Goal: Navigation & Orientation: Find specific page/section

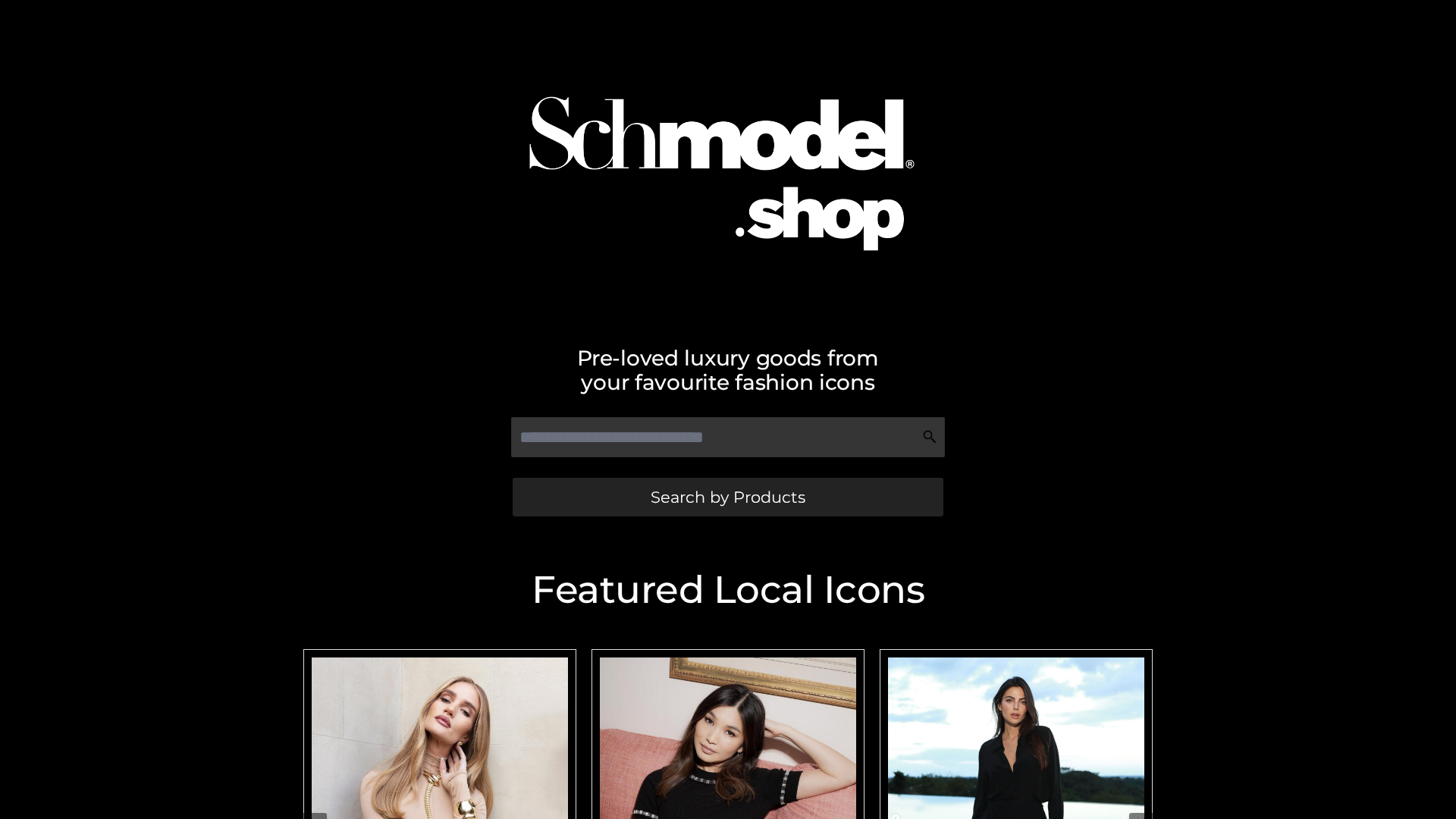
click at [728, 496] on span "Search by Products" at bounding box center [728, 496] width 154 height 16
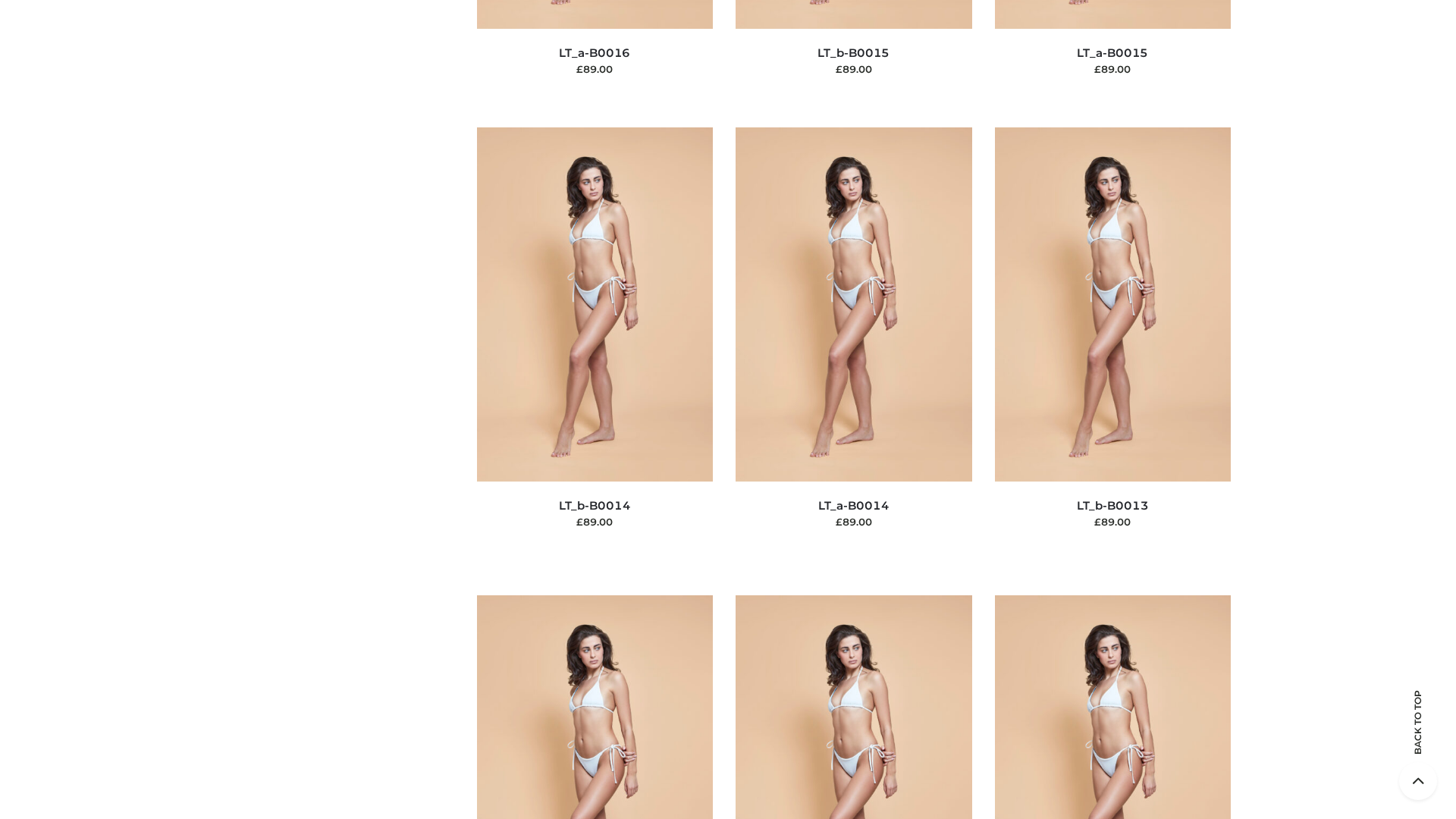
scroll to position [5394, 0]
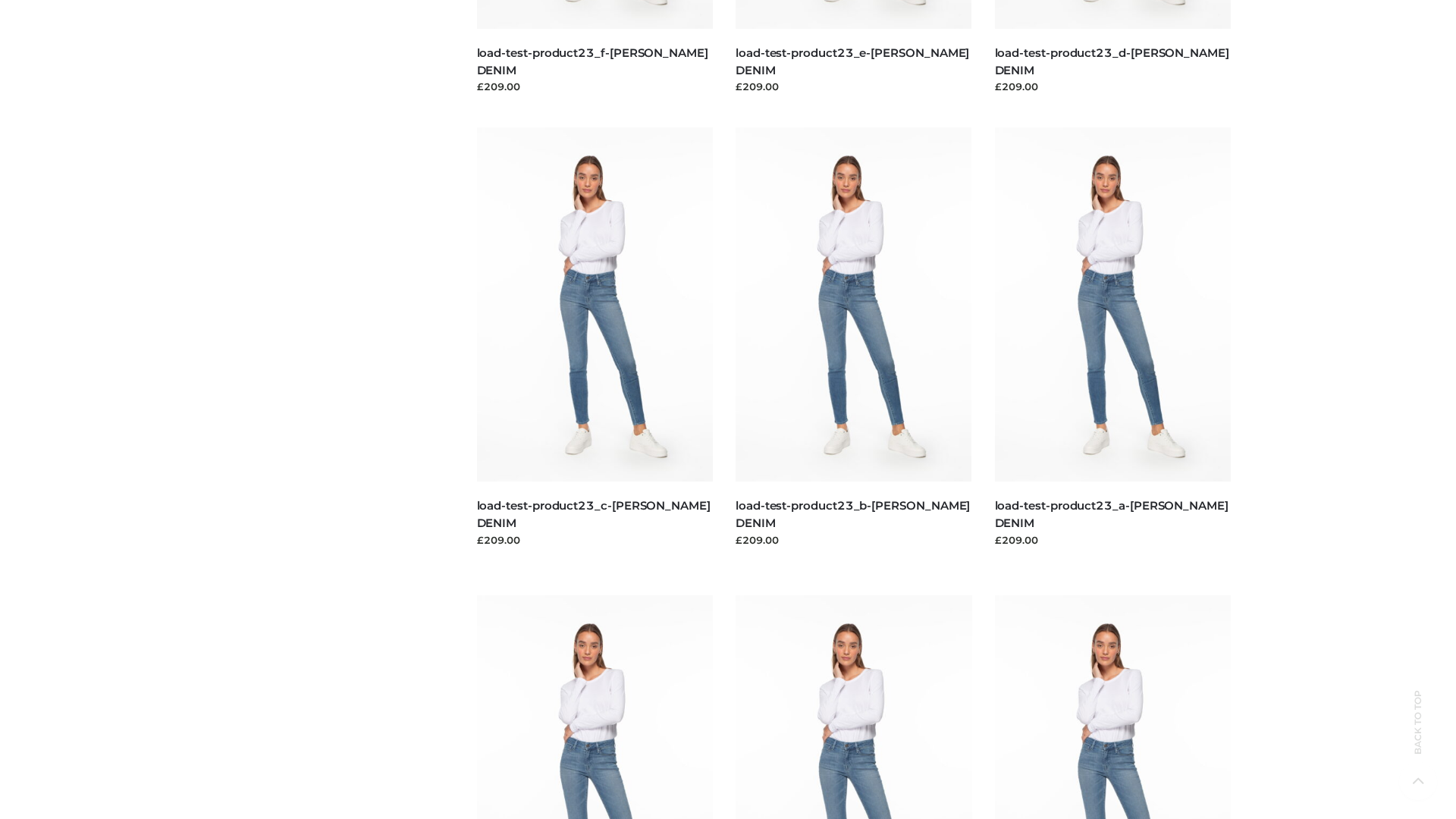
scroll to position [1330, 0]
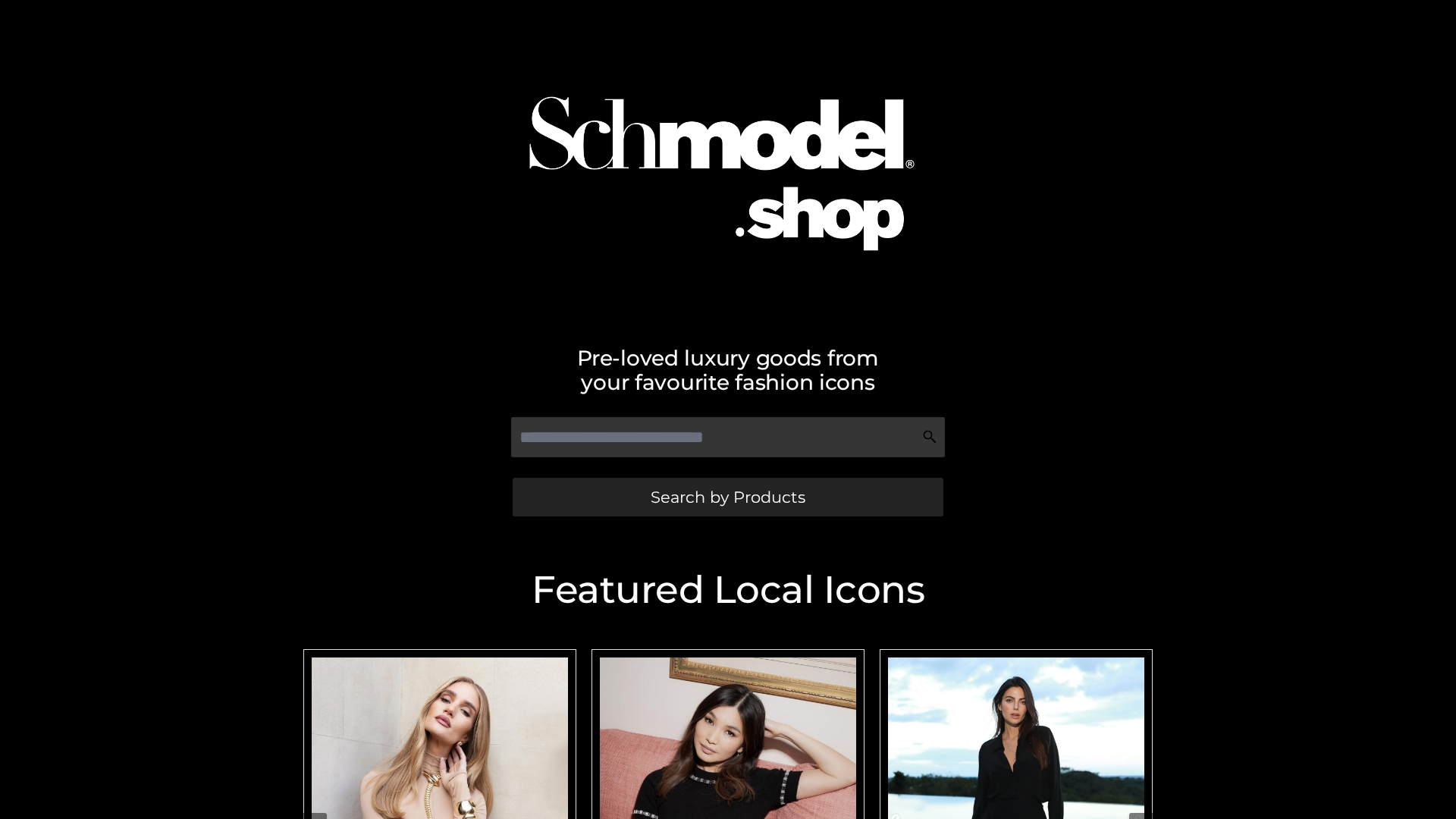
click at [728, 496] on span "Search by Products" at bounding box center [728, 496] width 154 height 16
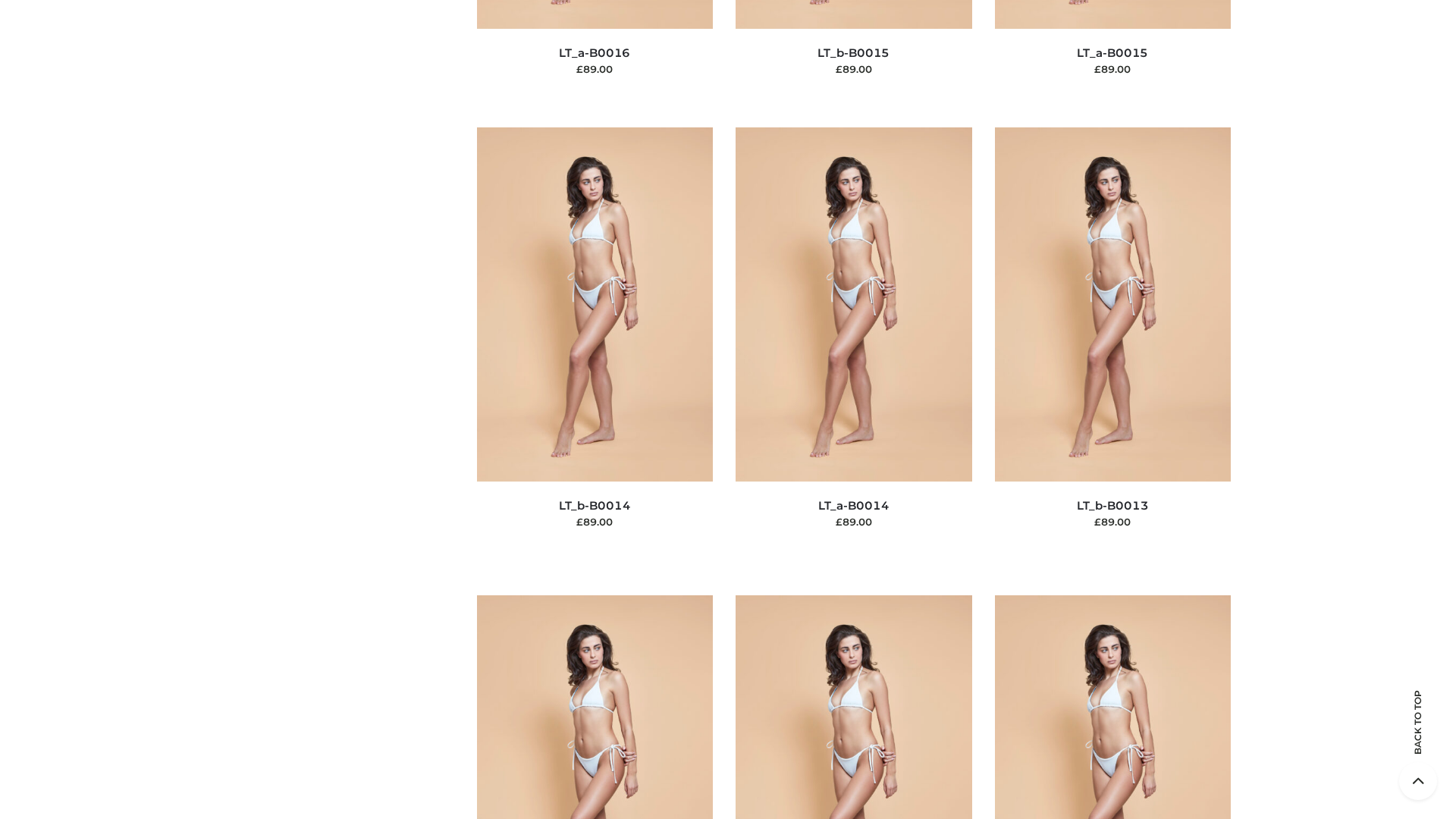
scroll to position [5394, 0]
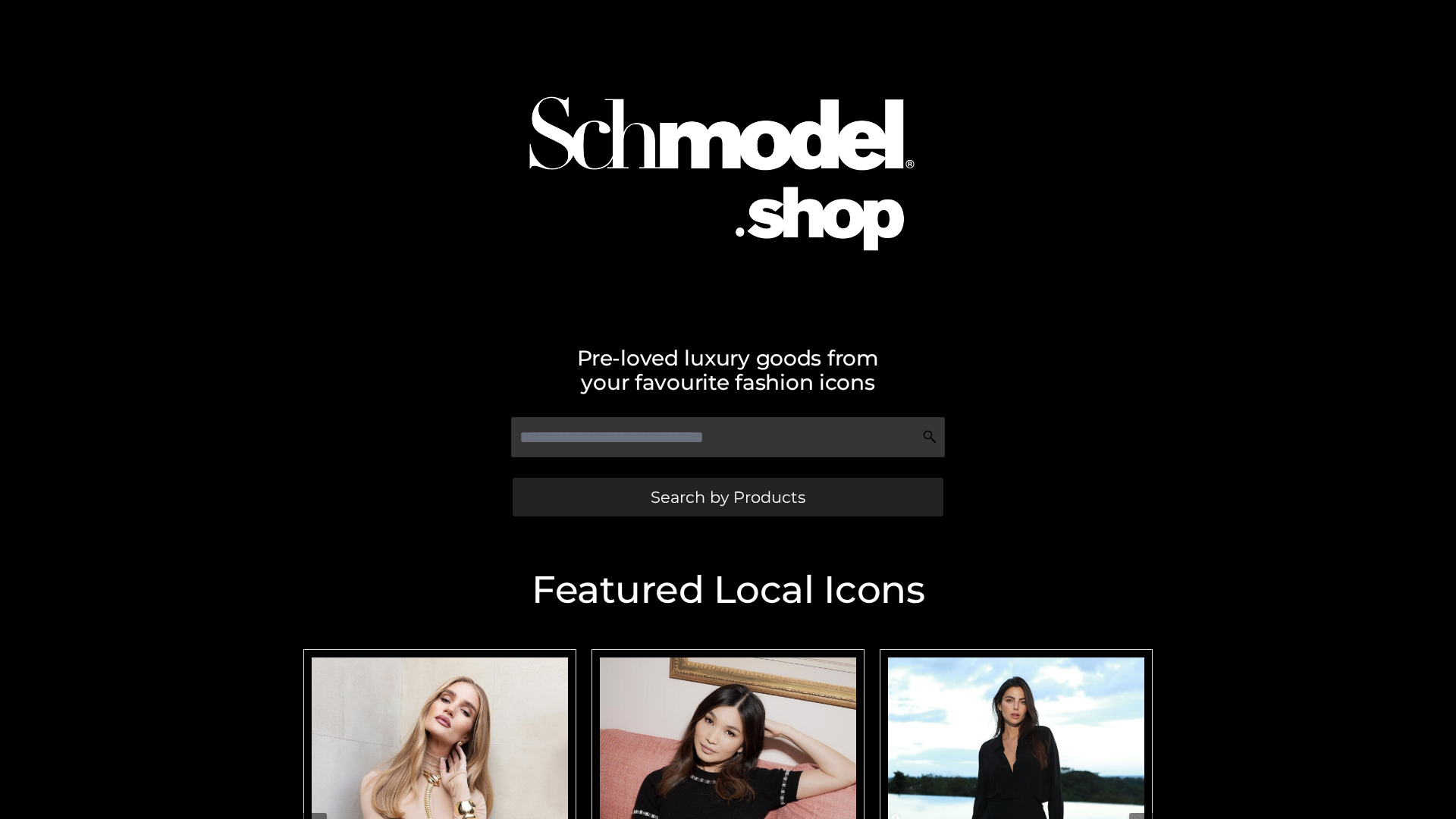
click at [728, 496] on span "Search by Products" at bounding box center [728, 496] width 154 height 16
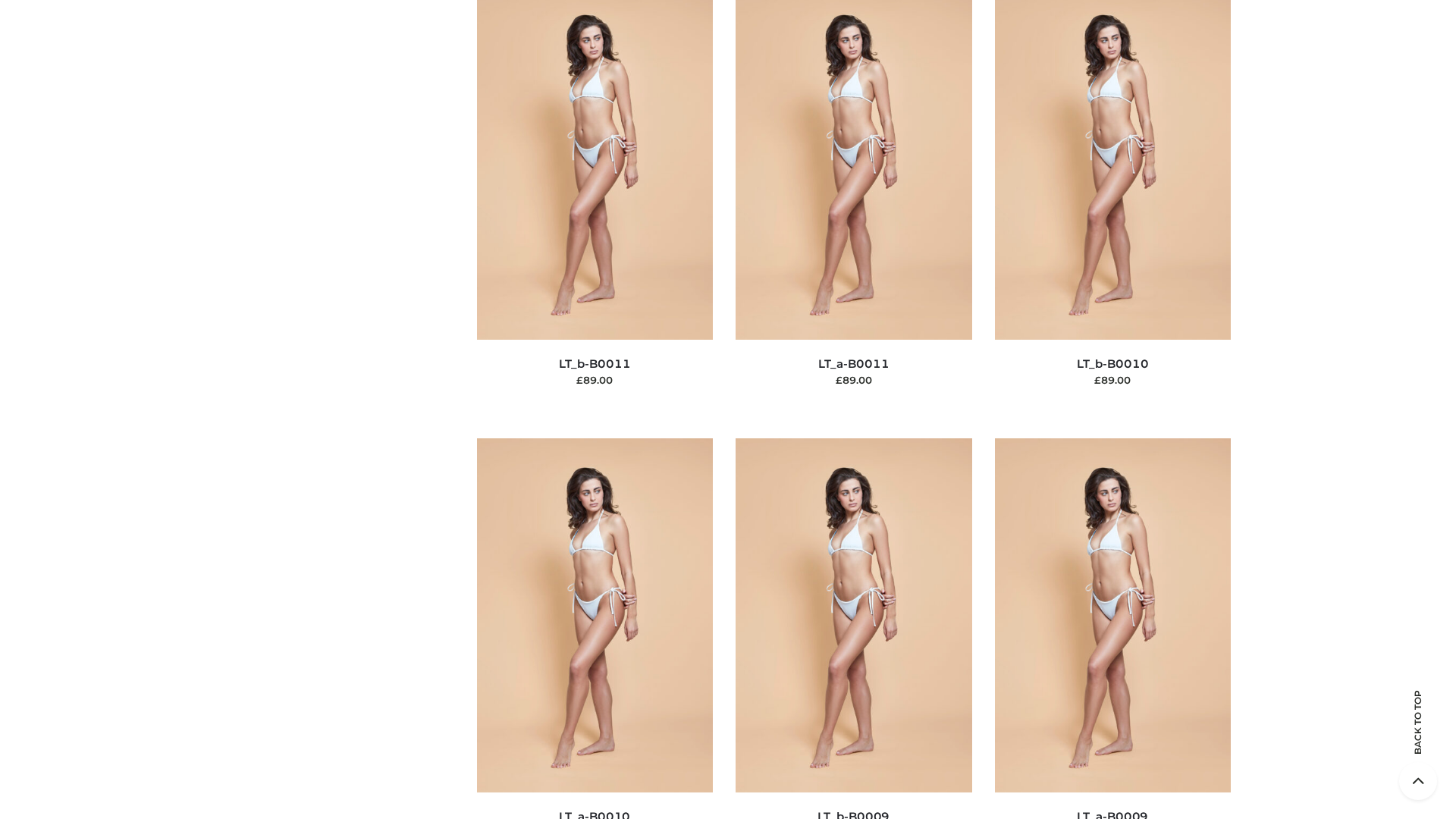
scroll to position [6812, 0]
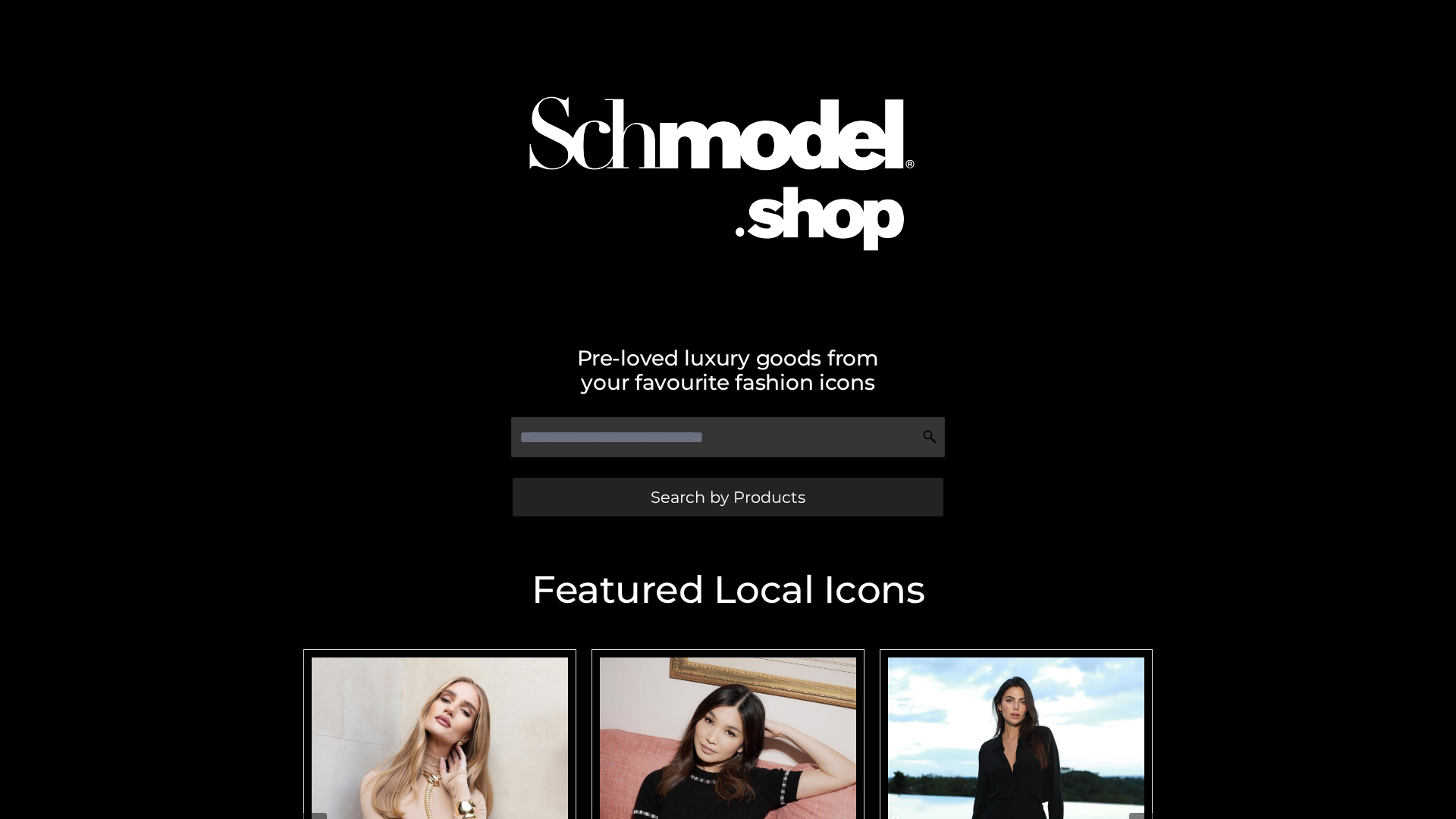
click at [728, 496] on span "Search by Products" at bounding box center [728, 496] width 154 height 16
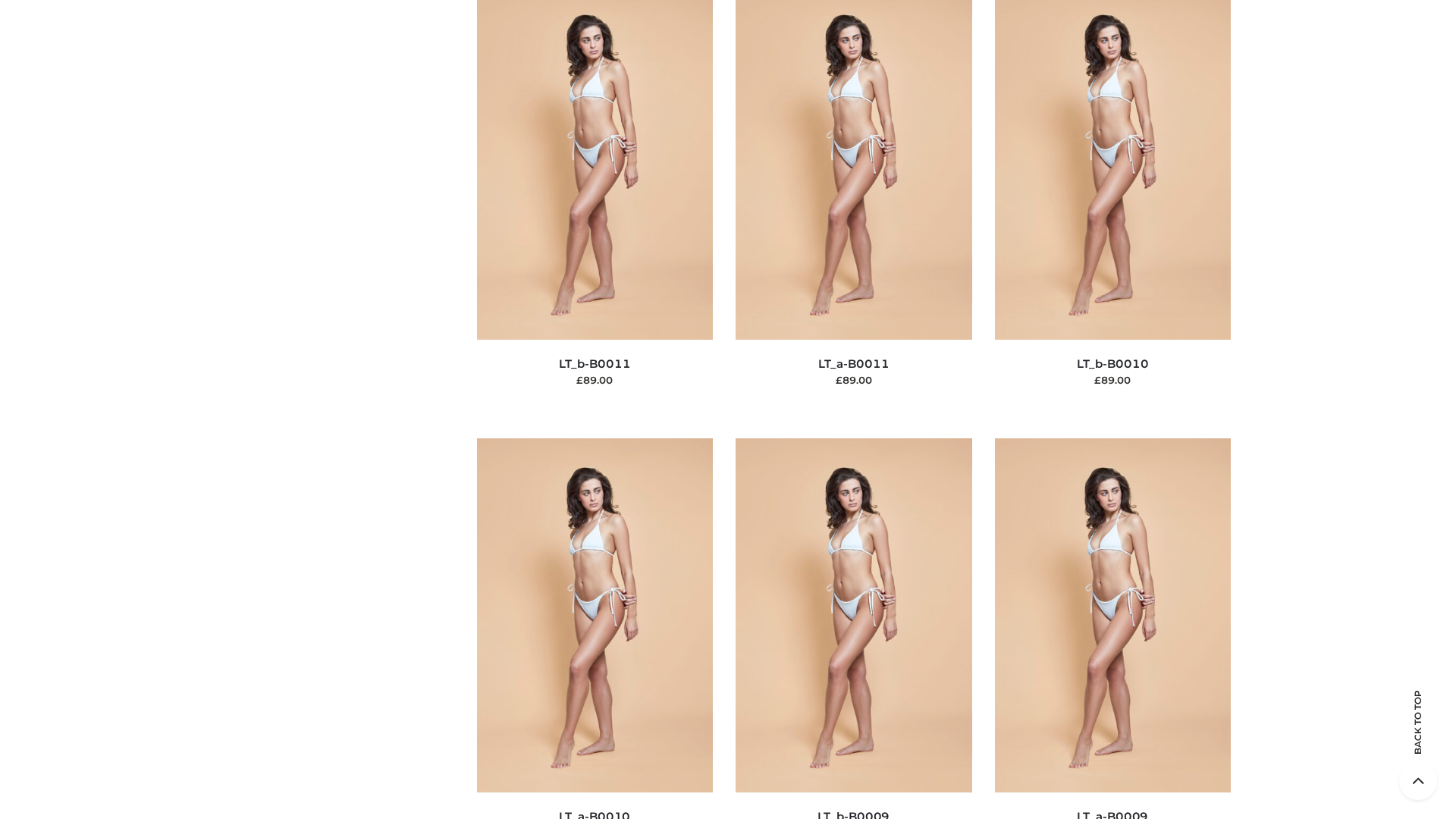
scroll to position [6812, 0]
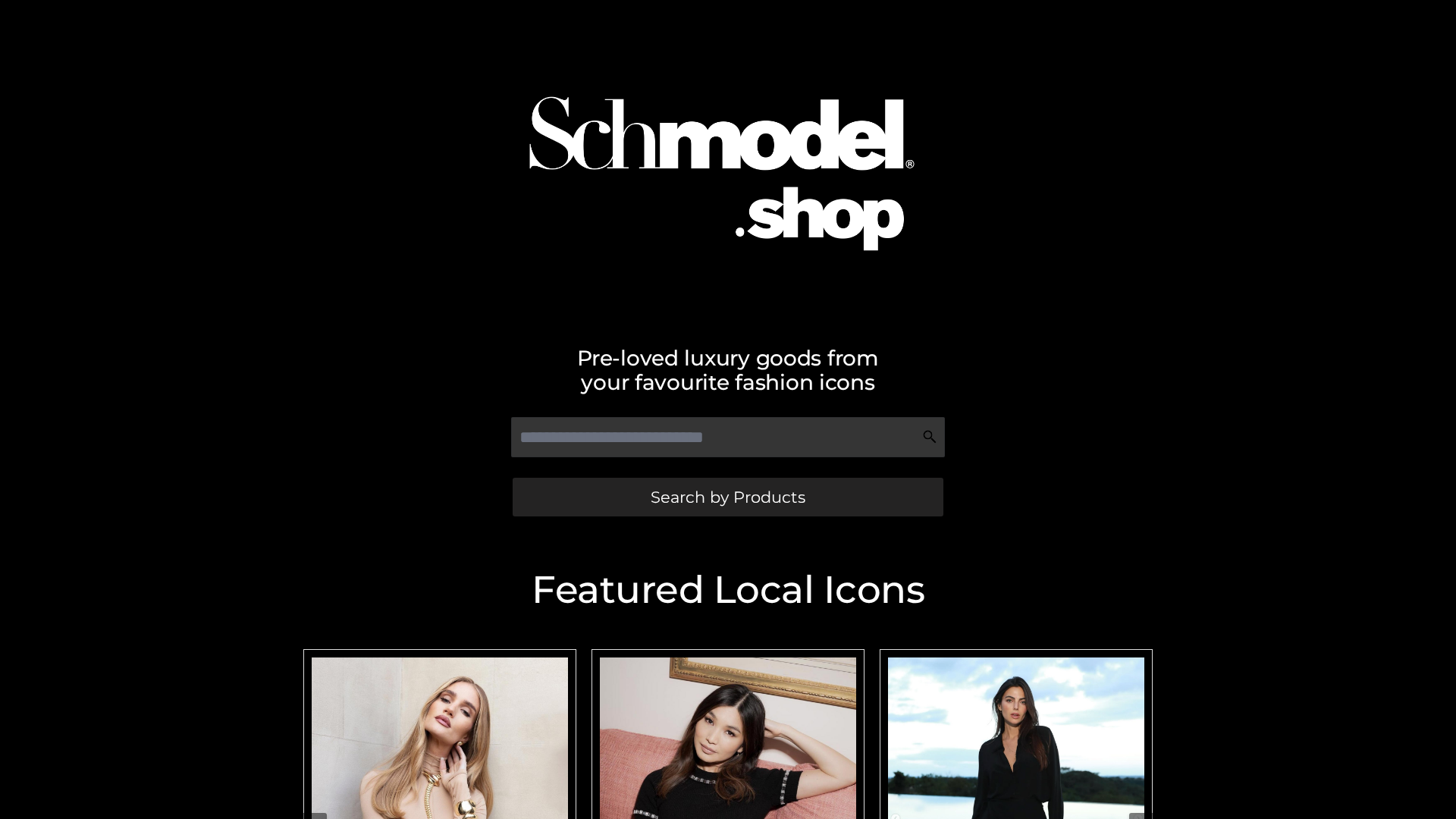
click at [728, 496] on span "Search by Products" at bounding box center [728, 496] width 154 height 16
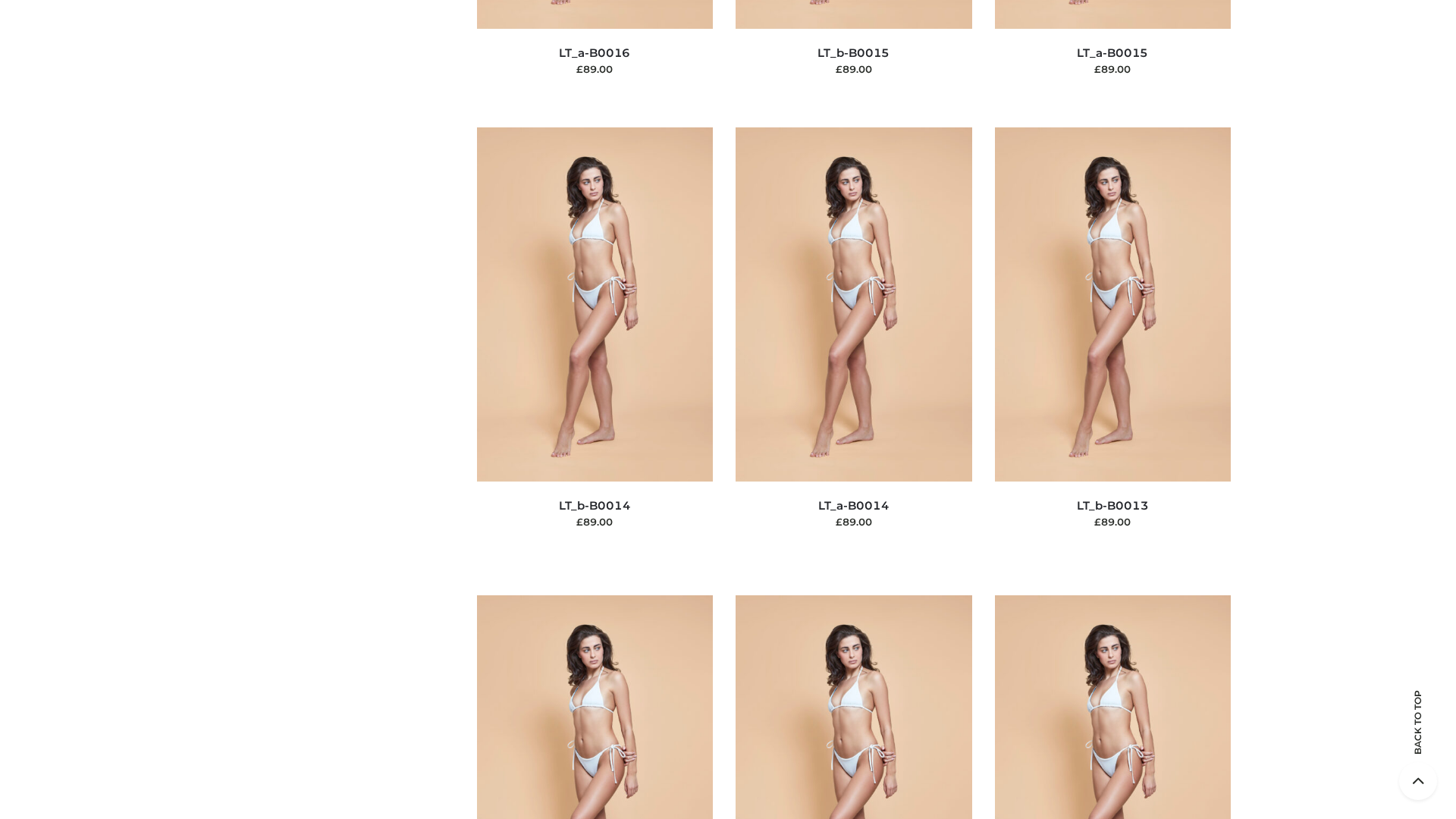
scroll to position [5394, 0]
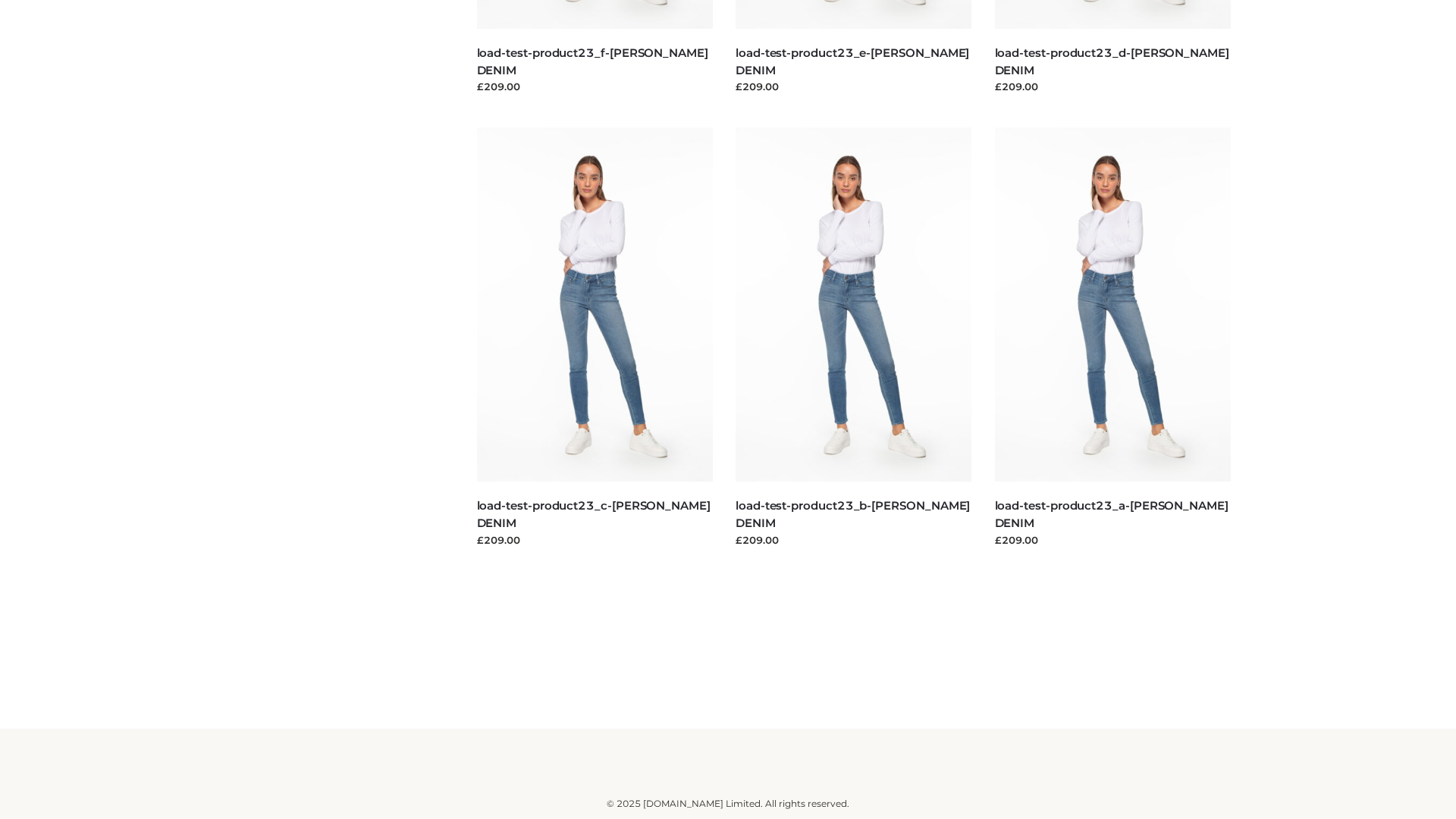
scroll to position [1330, 0]
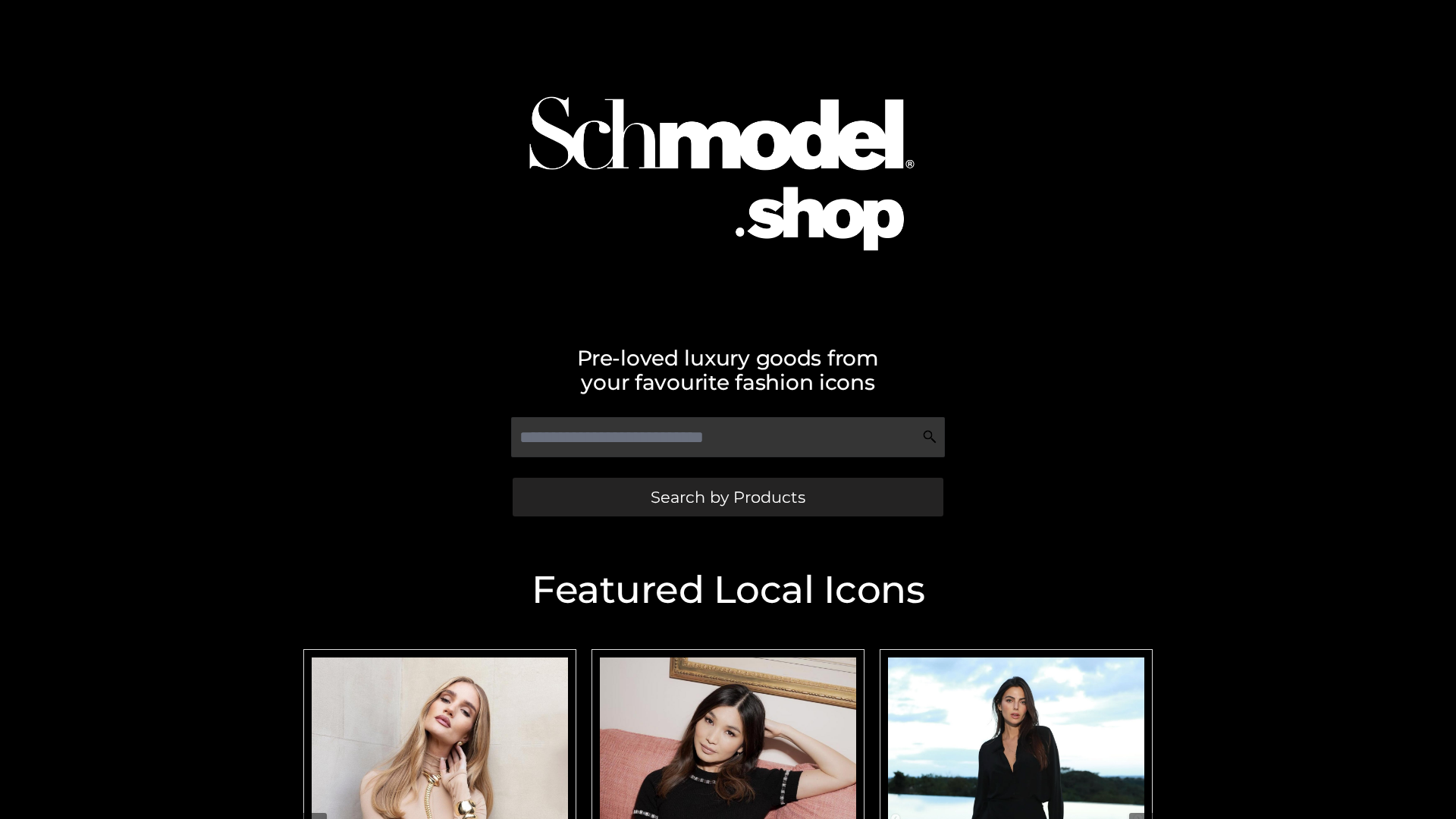
click at [728, 496] on span "Search by Products" at bounding box center [728, 496] width 154 height 16
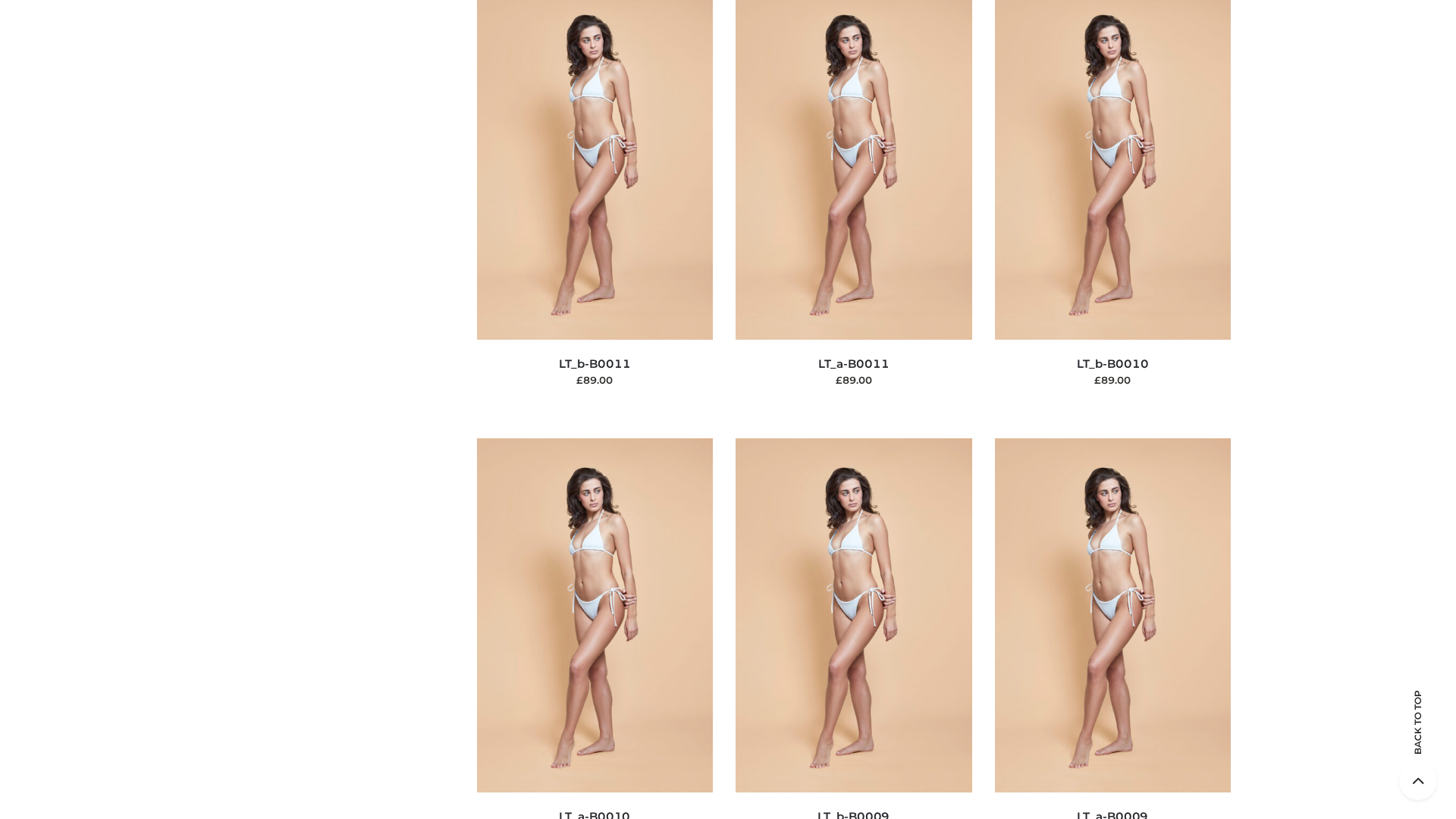
scroll to position [6812, 0]
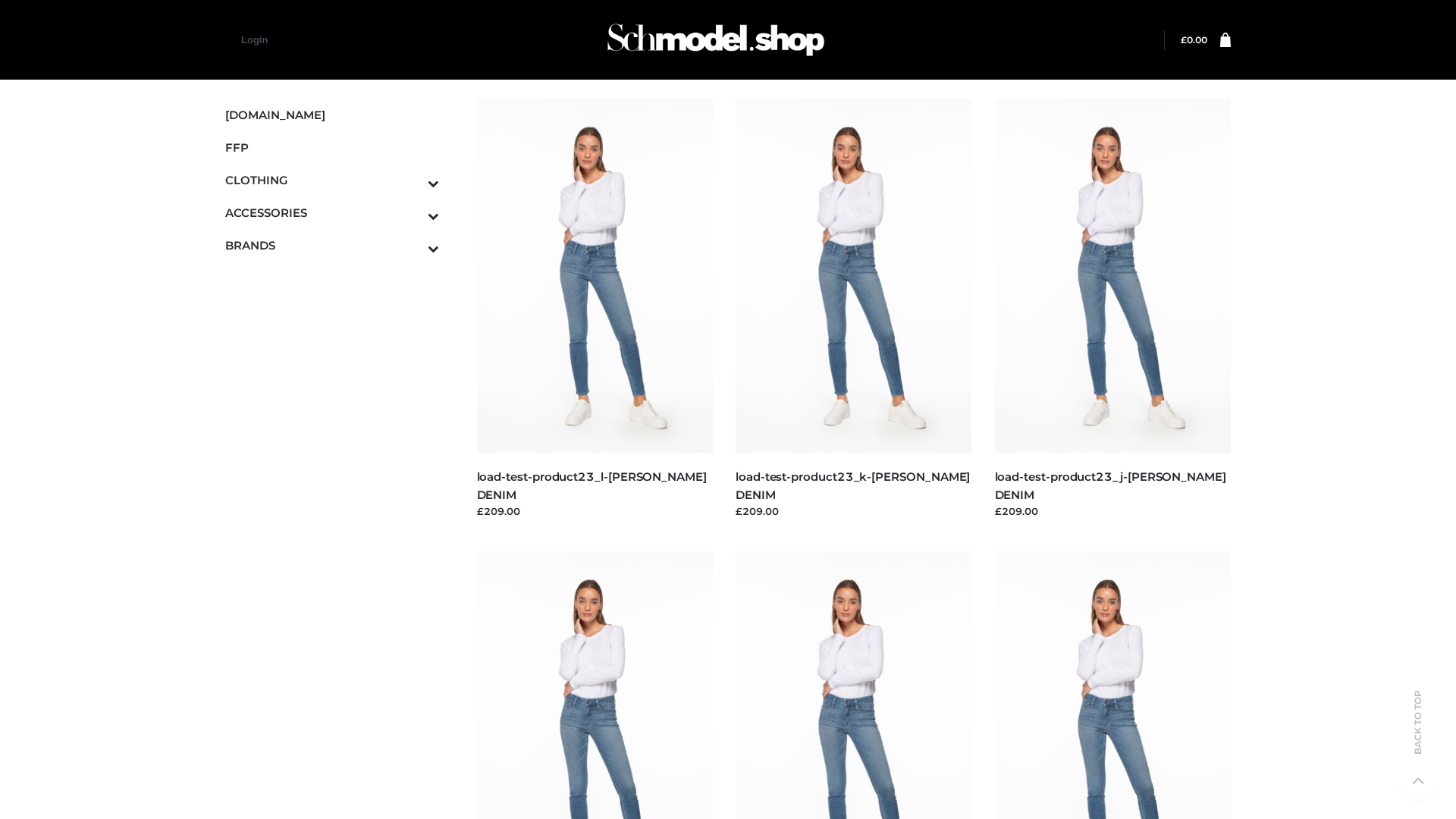
scroll to position [1330, 0]
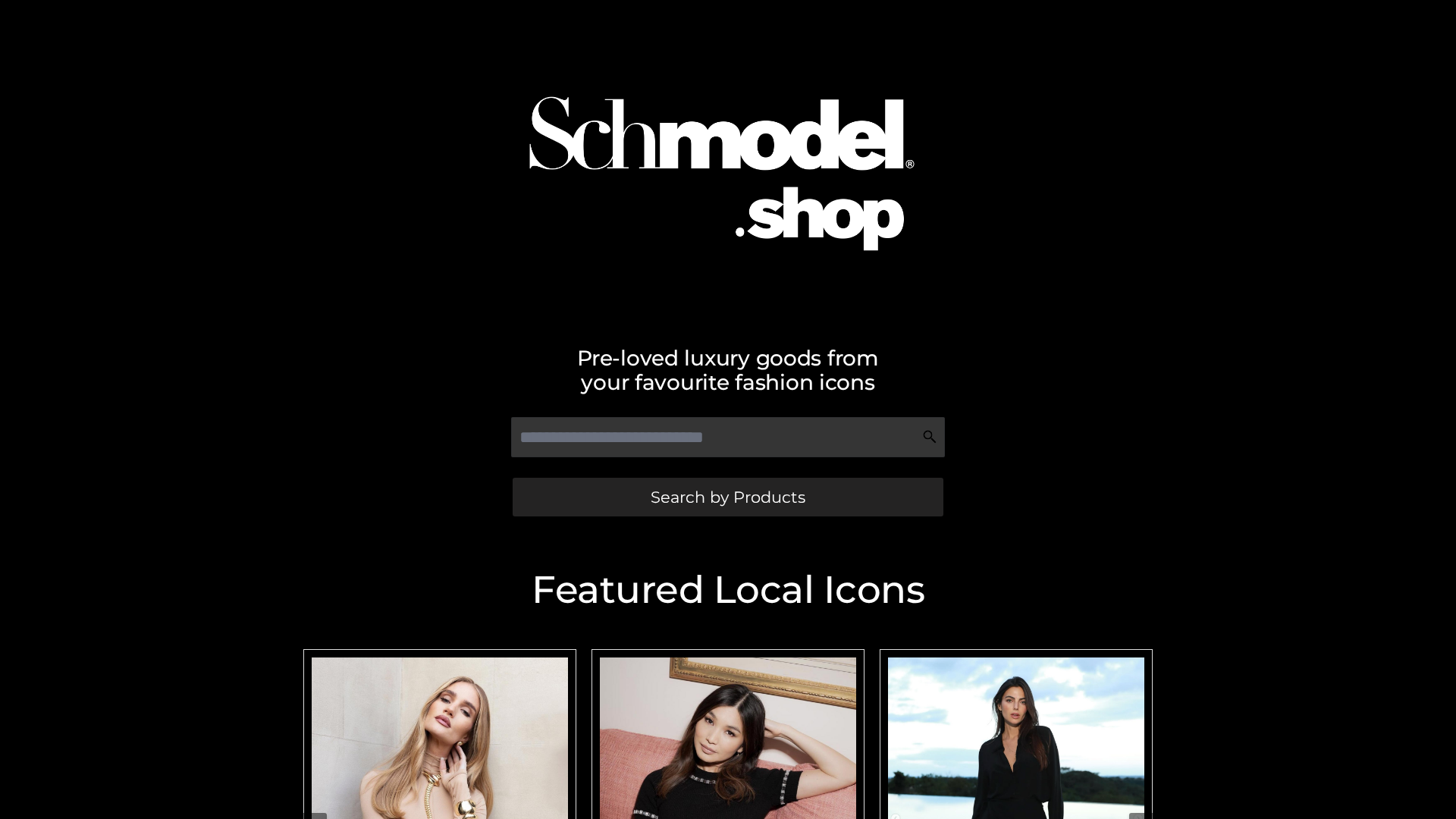
click at [728, 496] on span "Search by Products" at bounding box center [728, 496] width 154 height 16
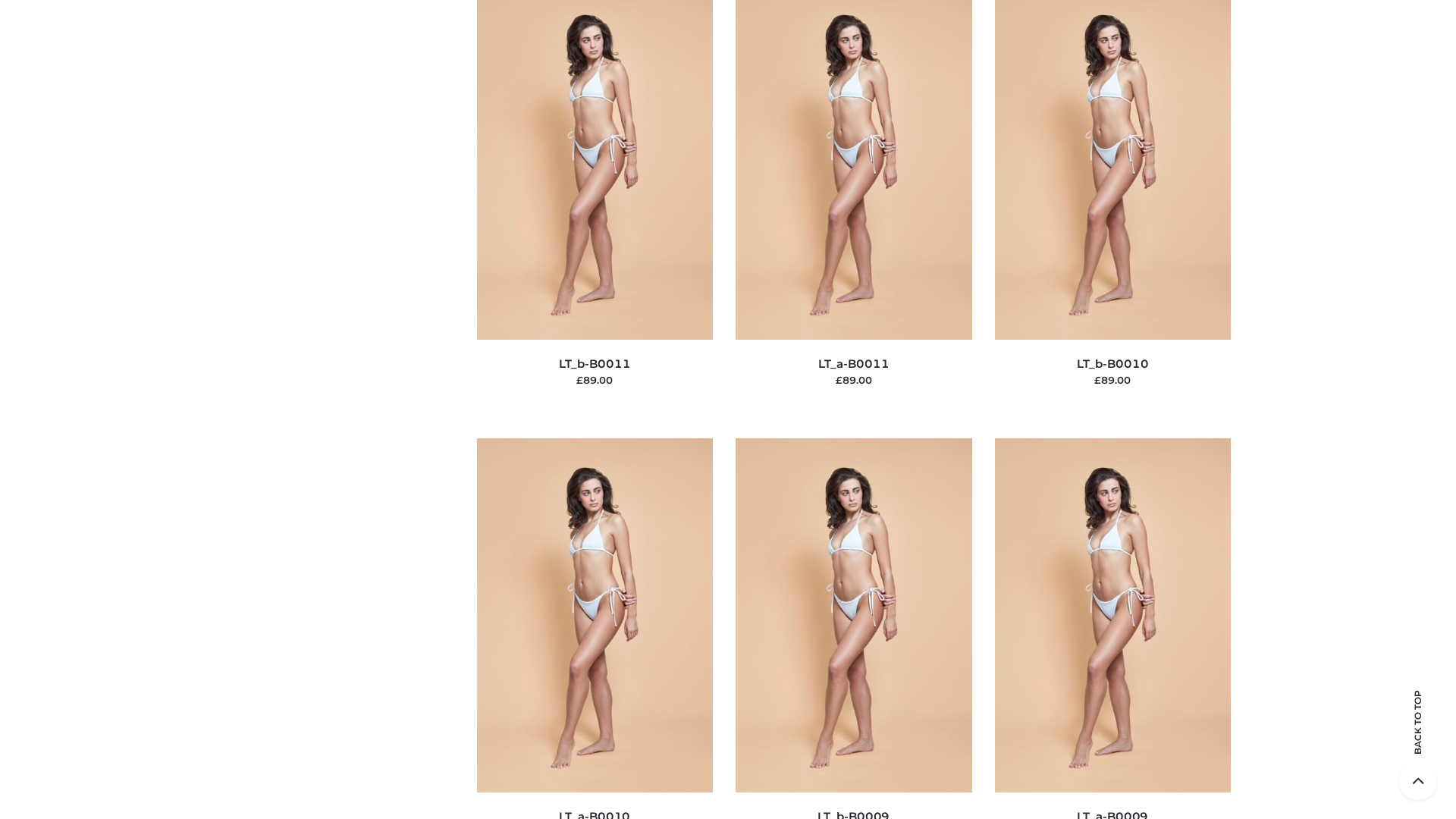
scroll to position [6812, 0]
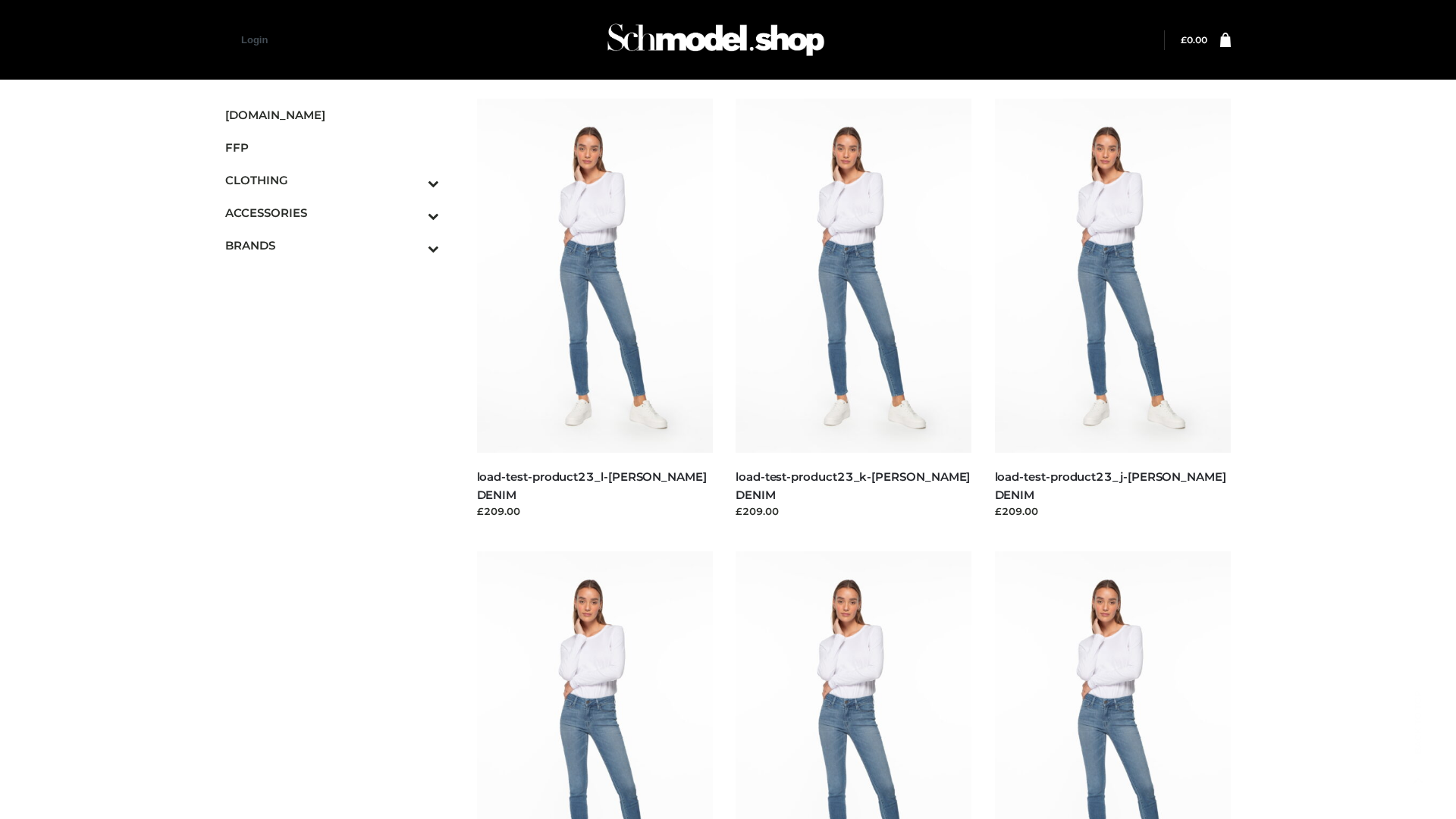
scroll to position [1330, 0]
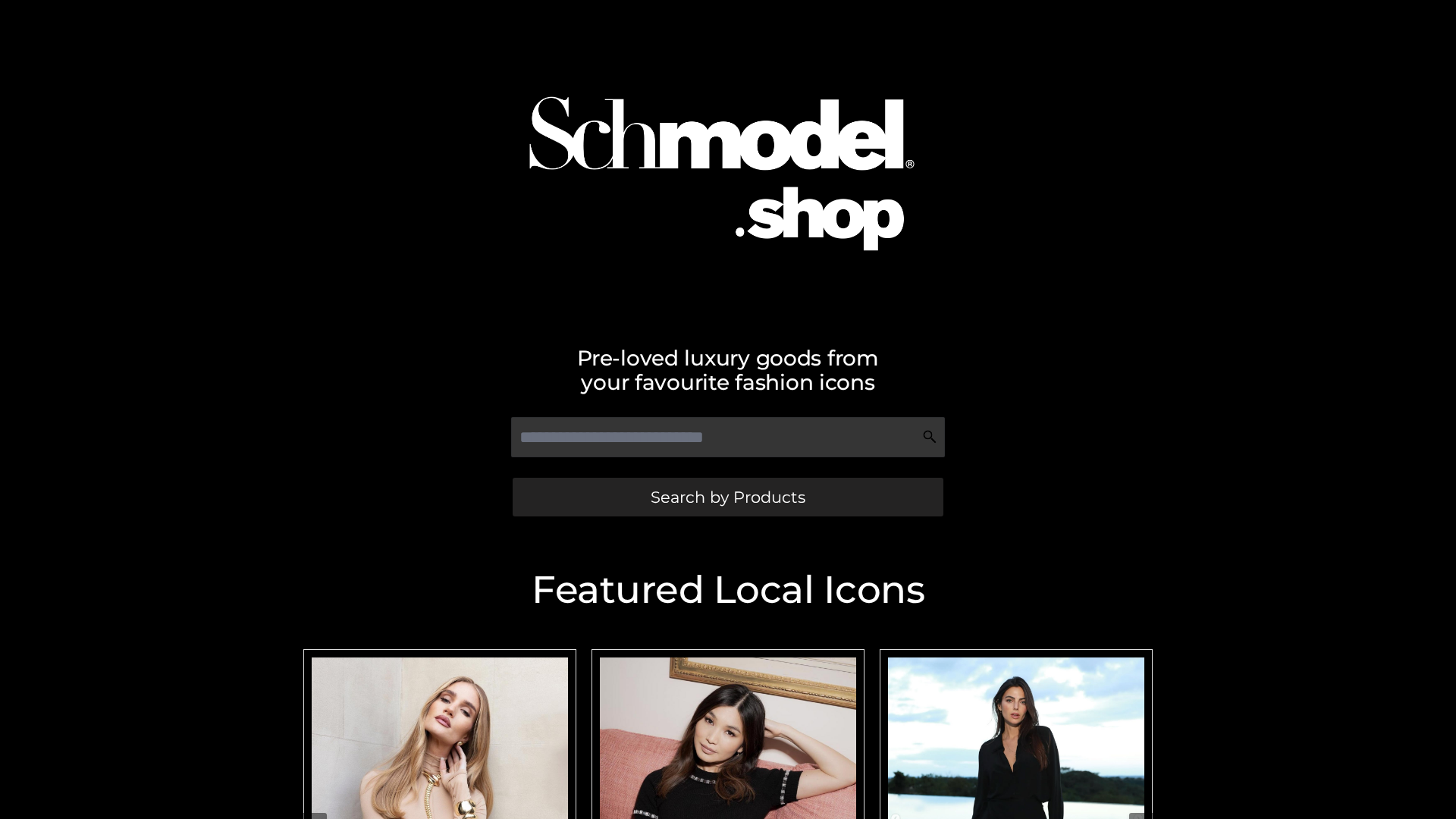
click at [728, 496] on span "Search by Products" at bounding box center [728, 496] width 154 height 16
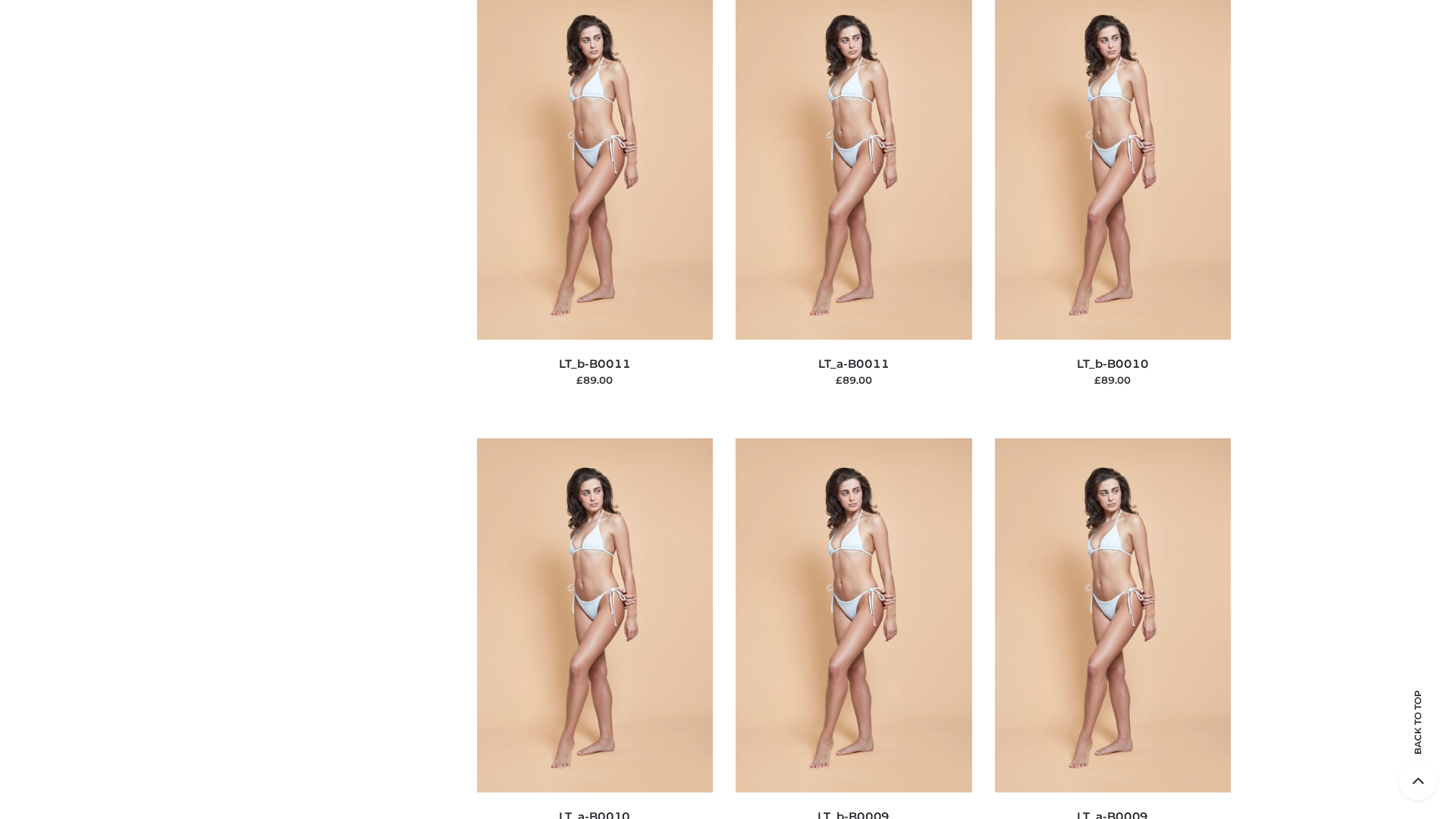
scroll to position [6812, 0]
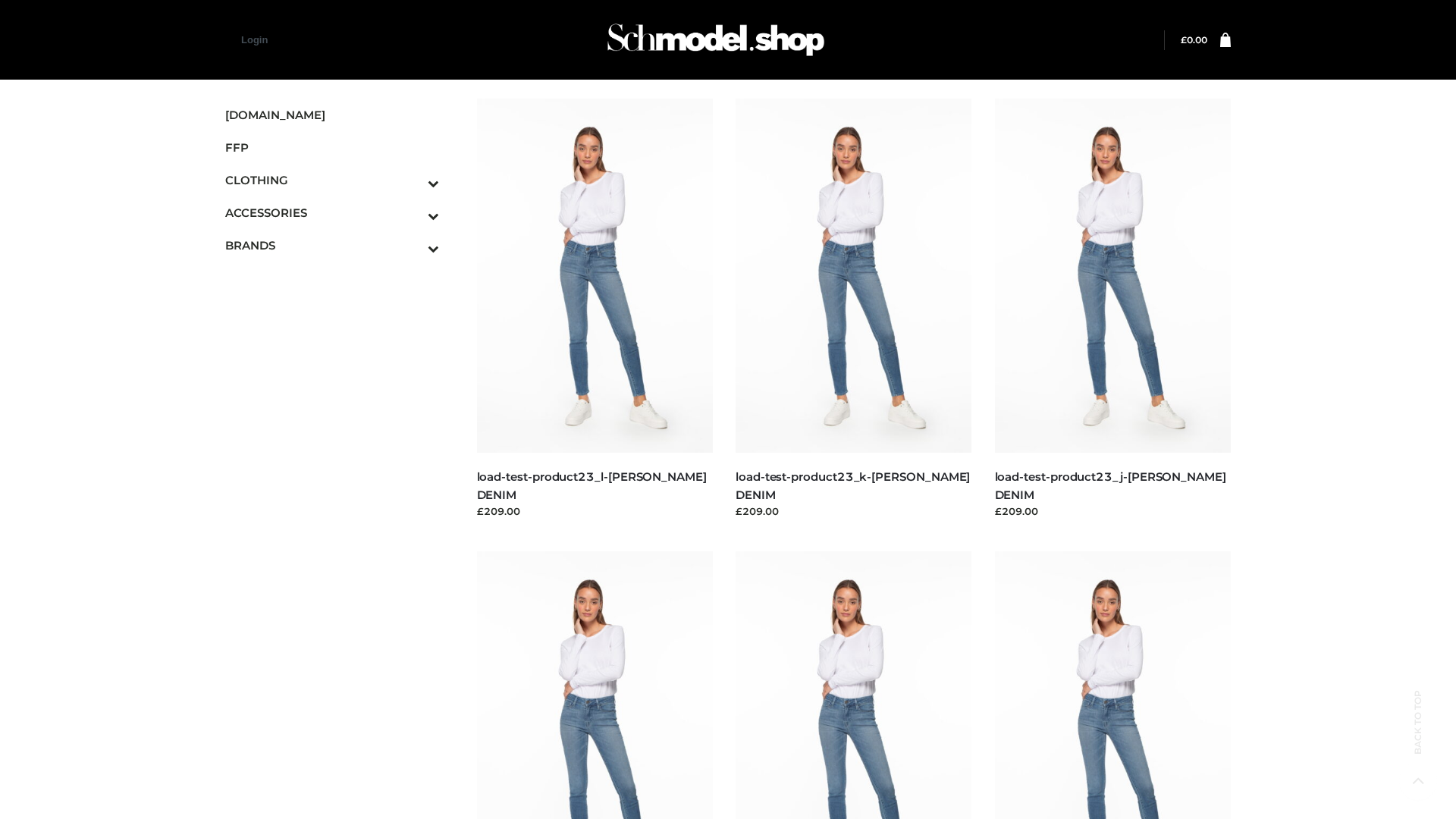
scroll to position [1330, 0]
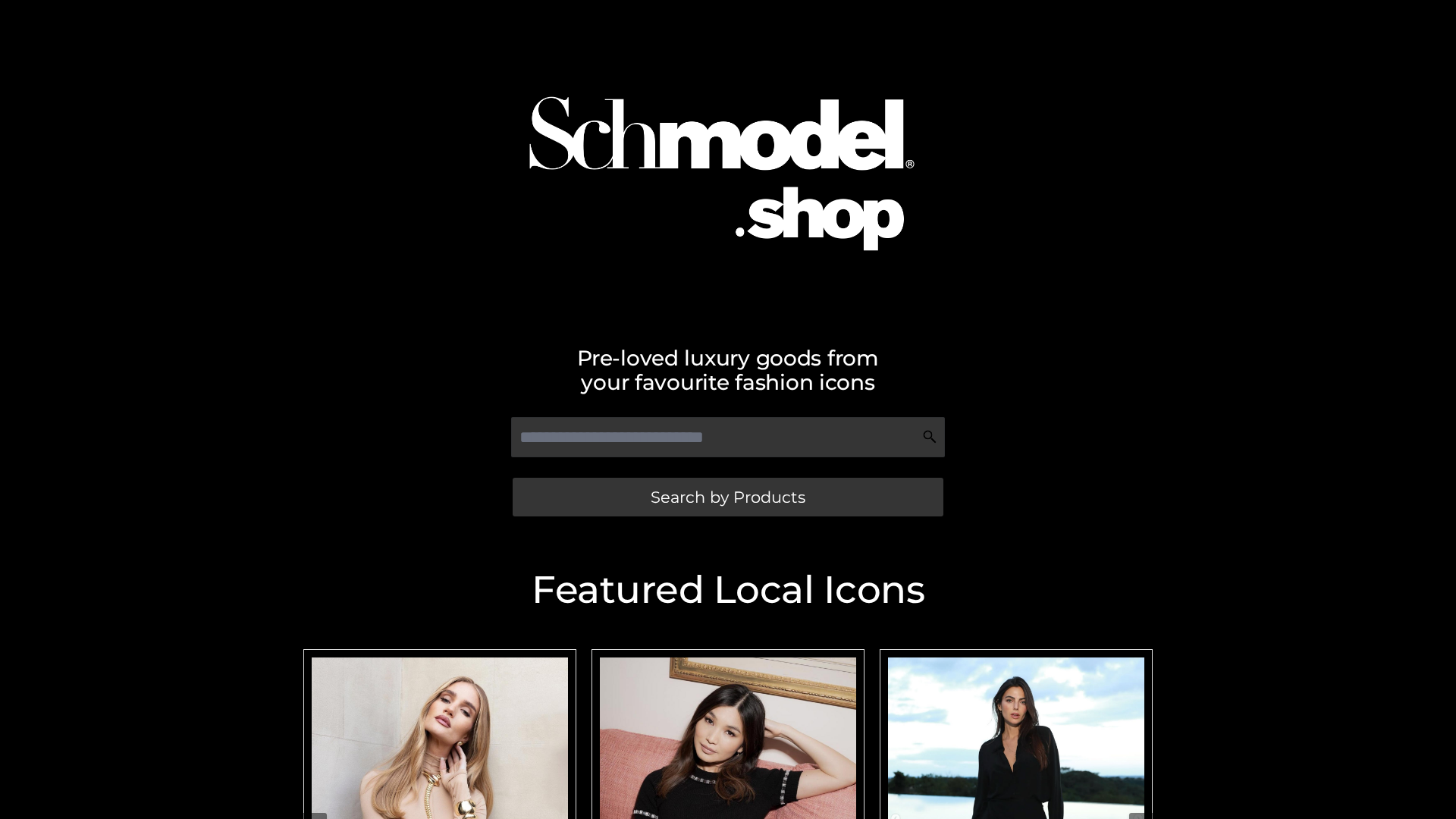
click at [728, 496] on span "Search by Products" at bounding box center [728, 496] width 154 height 16
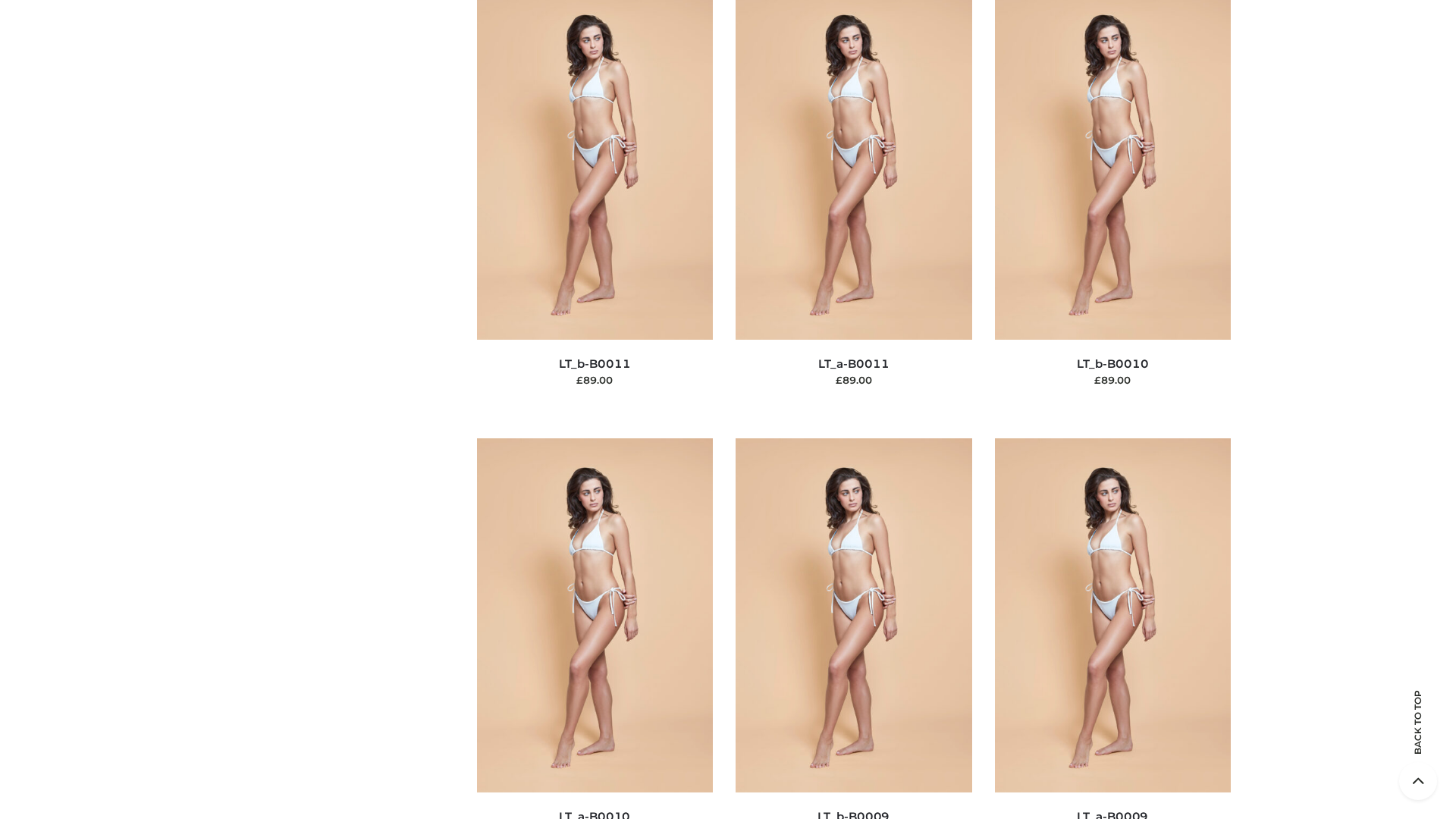
scroll to position [6812, 0]
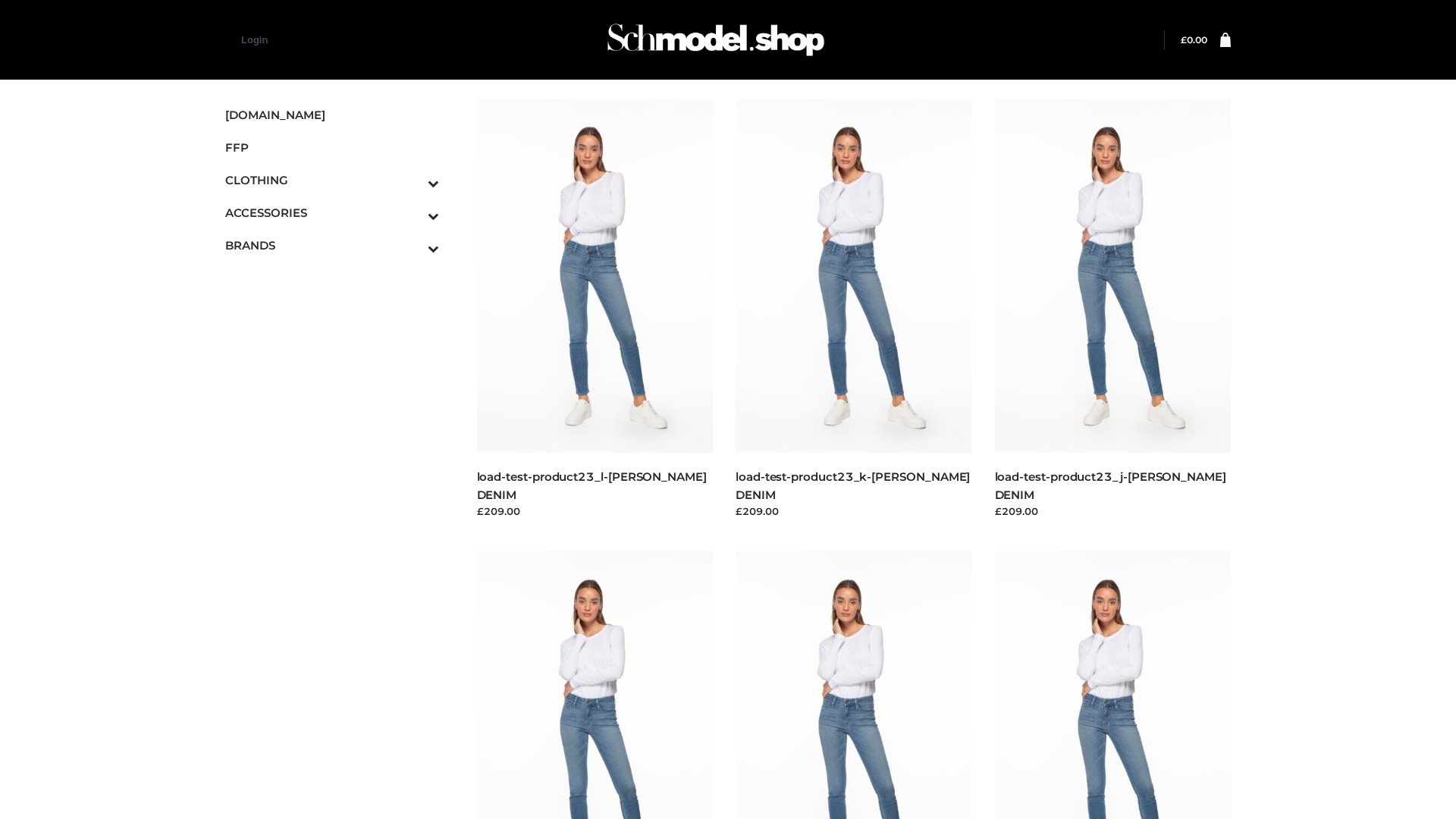
scroll to position [1330, 0]
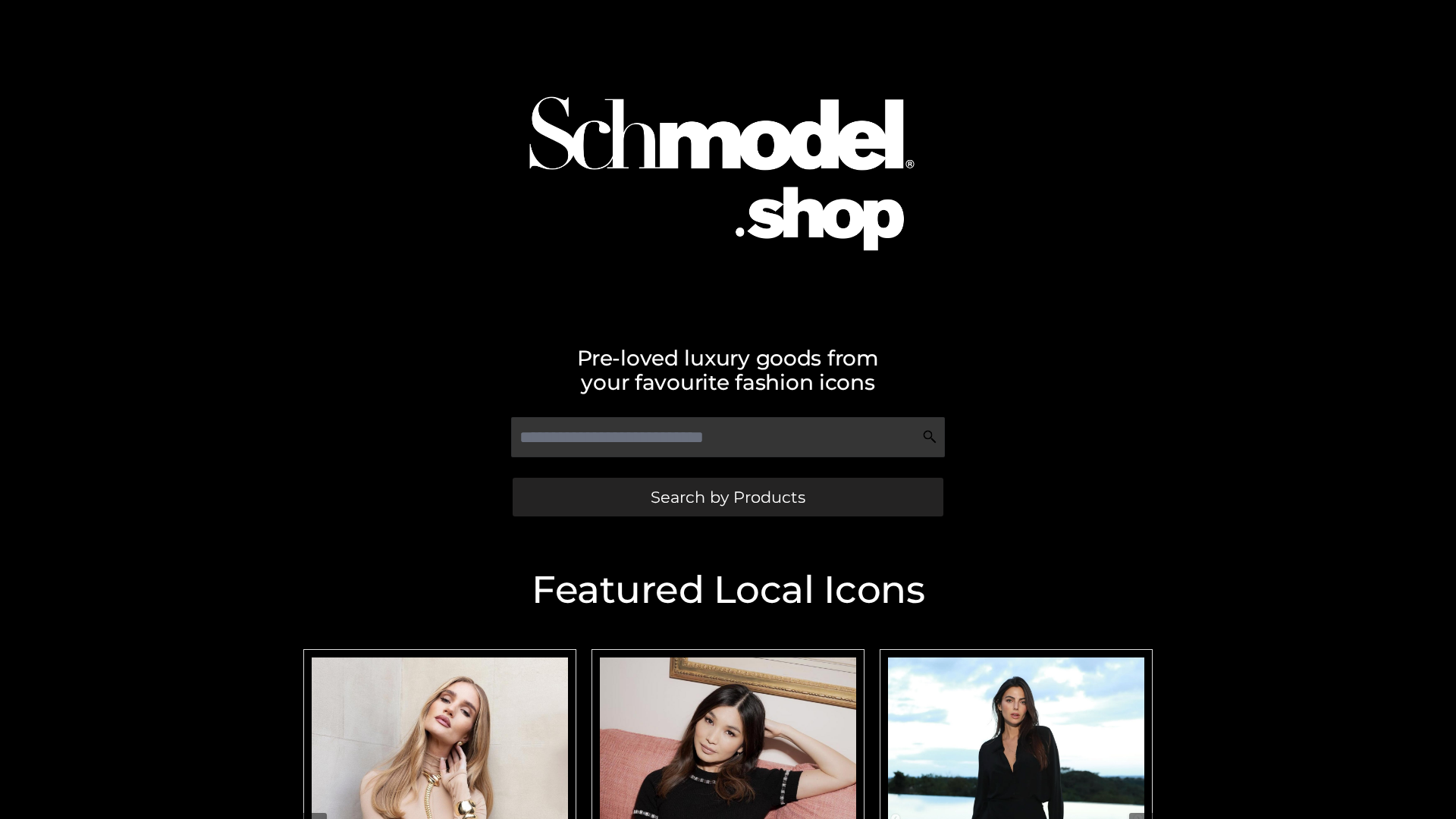
click at [728, 496] on span "Search by Products" at bounding box center [728, 496] width 154 height 16
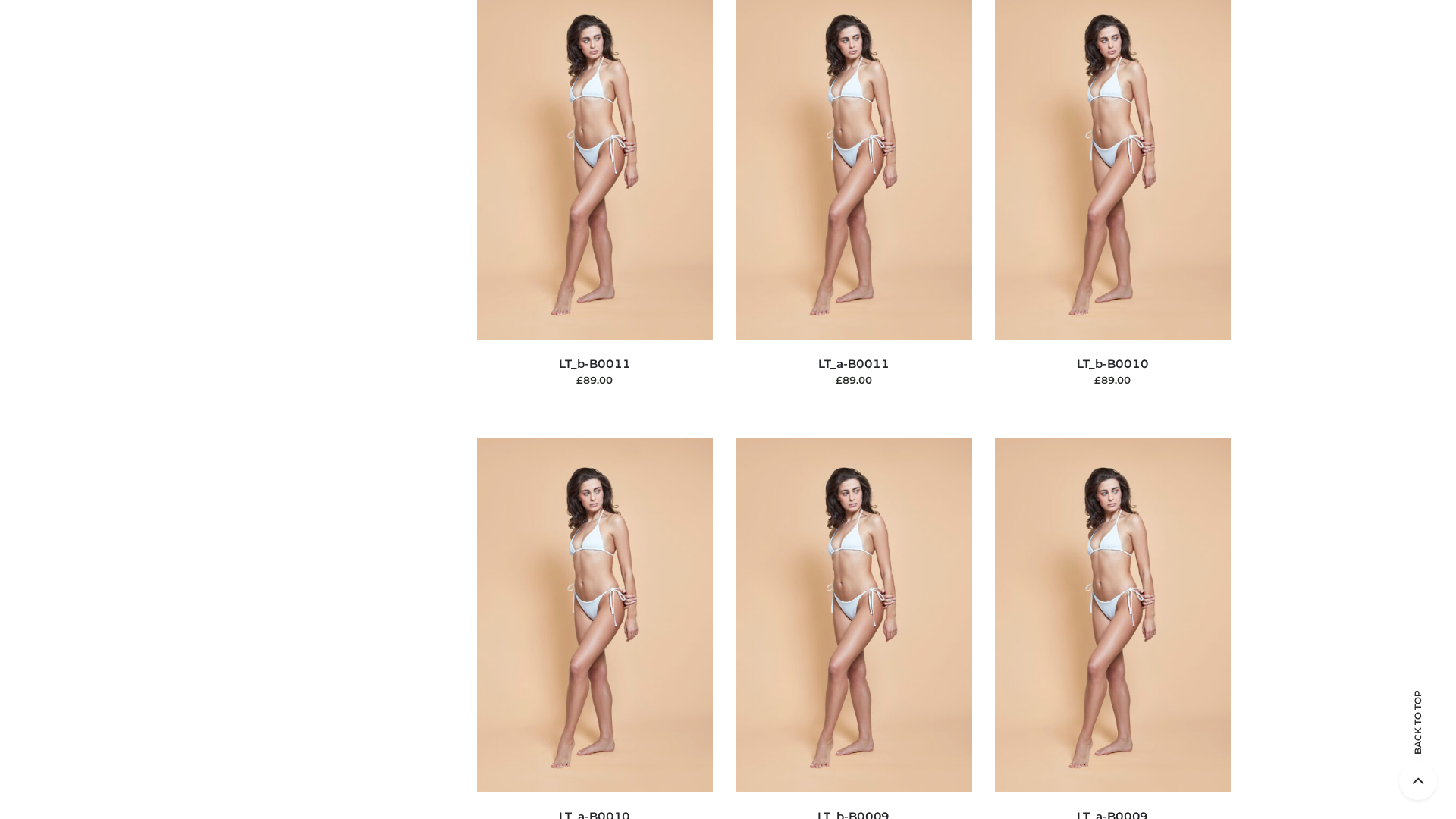
scroll to position [6812, 0]
